Goal: Task Accomplishment & Management: Manage account settings

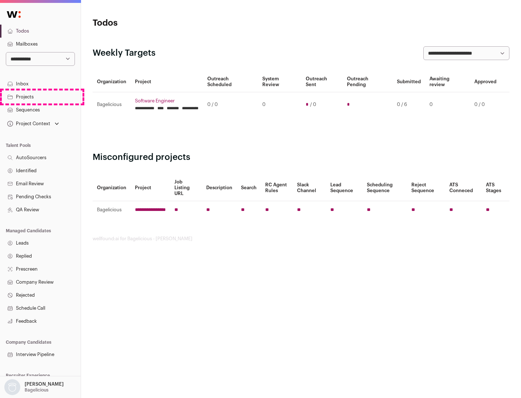
click at [40, 97] on link "Projects" at bounding box center [40, 97] width 81 height 13
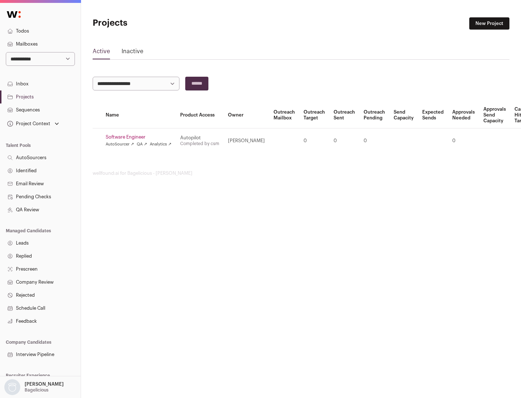
click at [141, 137] on link "Software Engineer" at bounding box center [139, 137] width 66 height 6
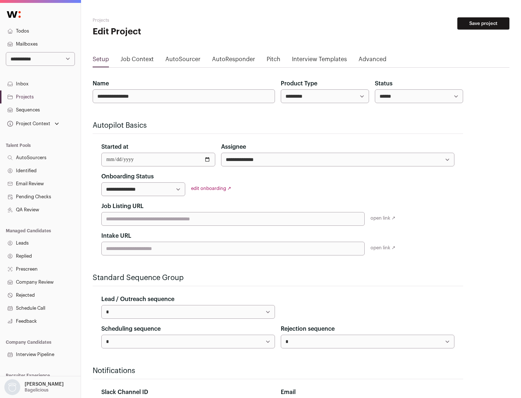
click at [484, 24] on button "Save project" at bounding box center [484, 23] width 52 height 12
